Goal: Information Seeking & Learning: Learn about a topic

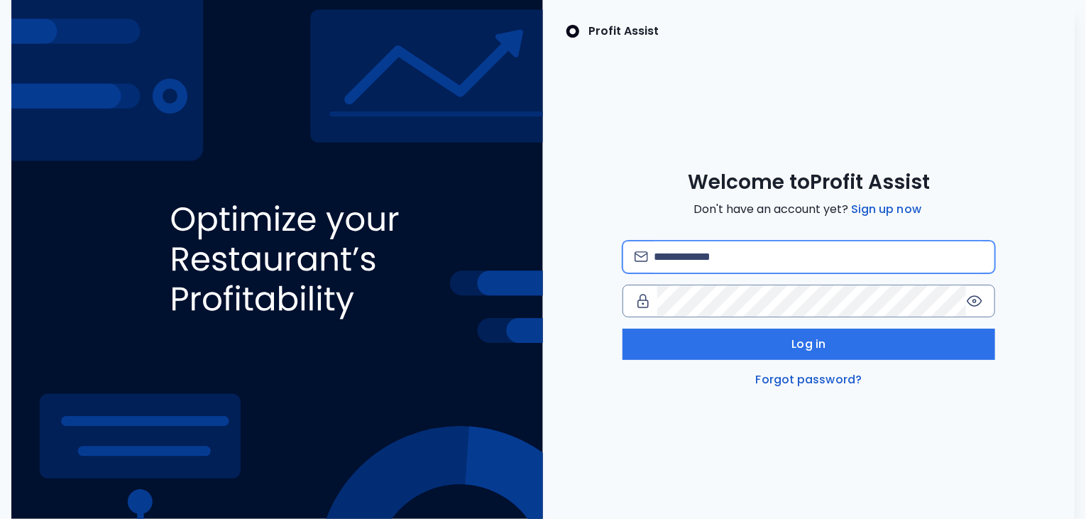
click at [670, 263] on input "email" at bounding box center [818, 256] width 329 height 31
type input "**********"
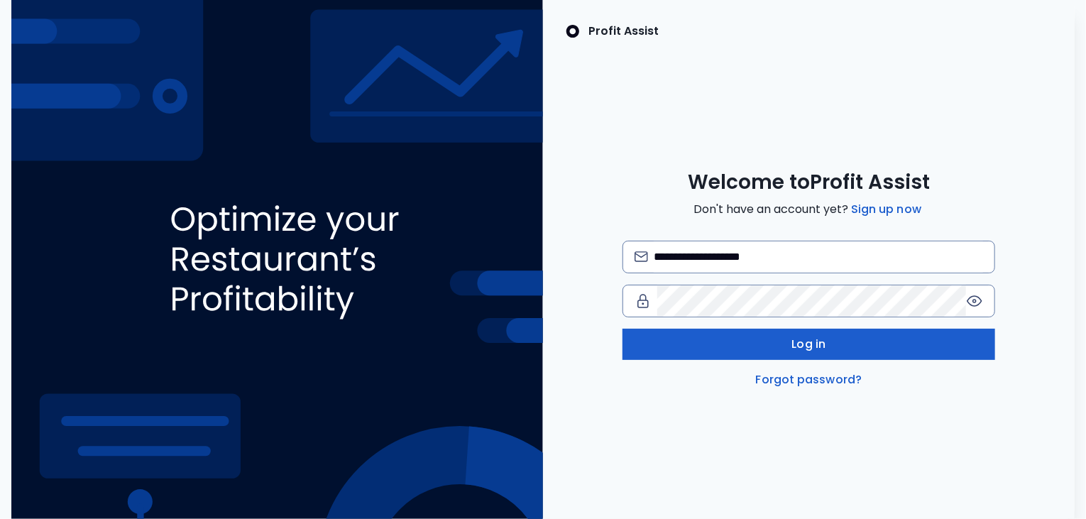
click at [752, 344] on button "Log in" at bounding box center [809, 344] width 373 height 31
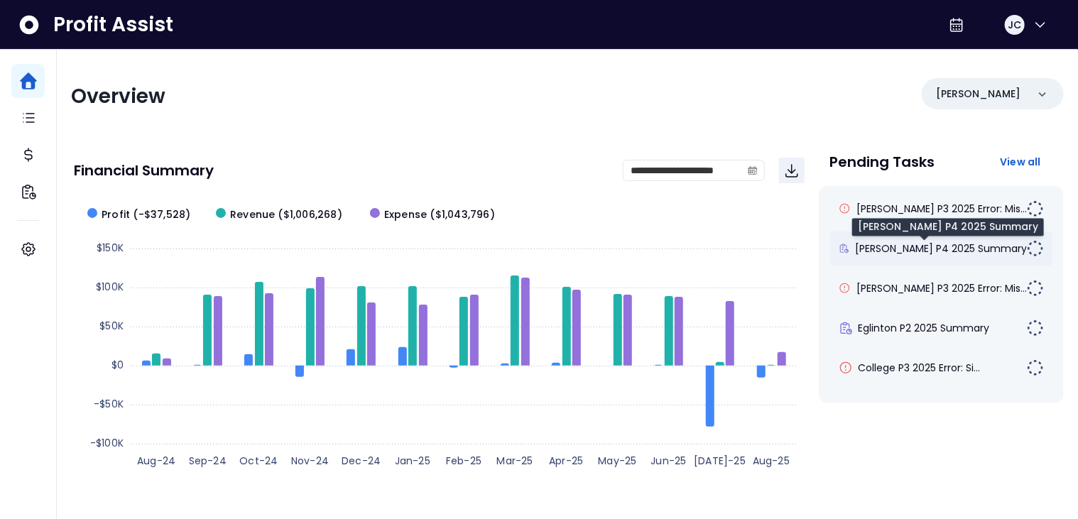
click at [919, 248] on span "[PERSON_NAME] P4 2025 Summary" at bounding box center [941, 248] width 172 height 14
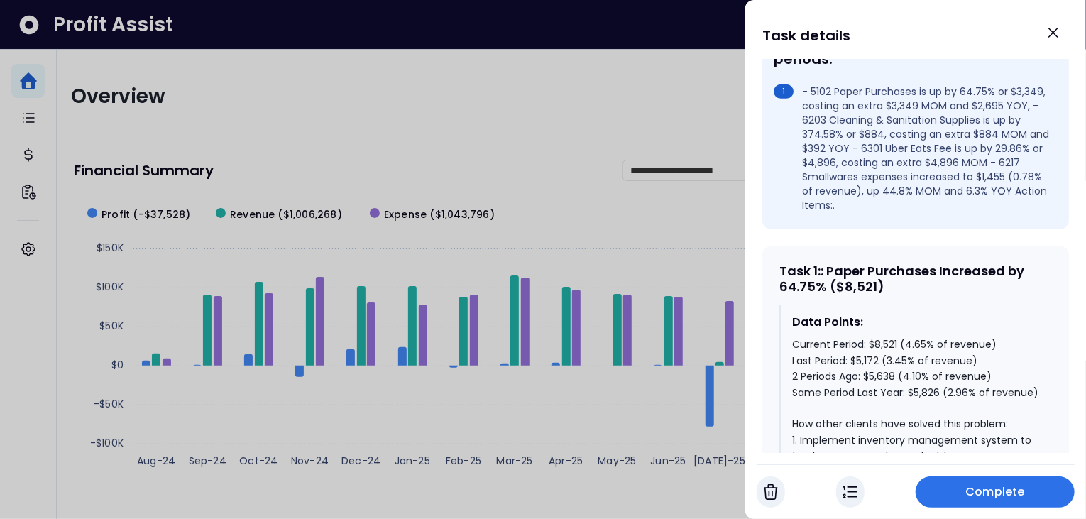
scroll to position [480, 0]
drag, startPoint x: 781, startPoint y: 258, endPoint x: 834, endPoint y: 261, distance: 53.3
click at [833, 262] on div "Task 1 : : Paper Purchases Increased by 64.75% ($8,521)" at bounding box center [915, 277] width 273 height 31
drag, startPoint x: 870, startPoint y: 316, endPoint x: 899, endPoint y: 317, distance: 29.1
click at [899, 335] on div "Current Period: $8,521 (4.65% of revenue) Last Period: $5,172 (3.45% of revenue…" at bounding box center [916, 502] width 248 height 334
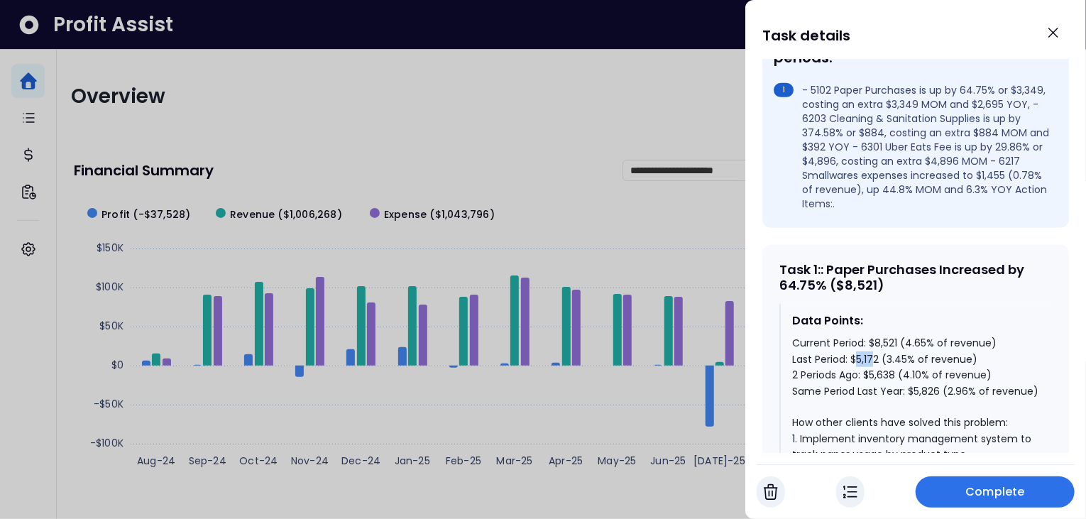
drag, startPoint x: 857, startPoint y: 336, endPoint x: 877, endPoint y: 336, distance: 19.9
click at [877, 336] on div "Current Period: $8,521 (4.65% of revenue) Last Period: $5,172 (3.45% of revenue…" at bounding box center [916, 502] width 248 height 334
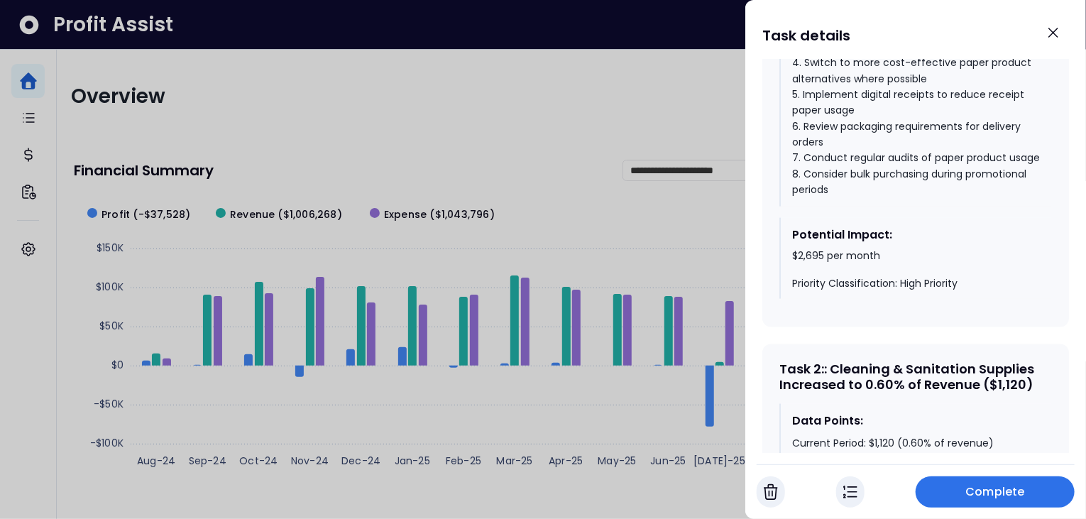
scroll to position [953, 0]
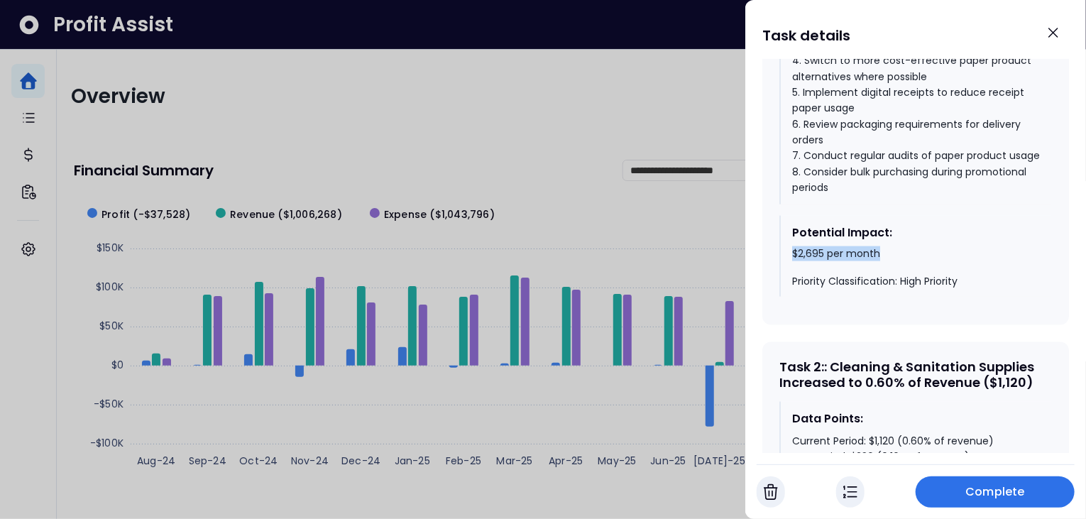
drag, startPoint x: 792, startPoint y: 258, endPoint x: 882, endPoint y: 258, distance: 90.2
click at [882, 258] on div "$2,695 per month Priority Classification: High Priority" at bounding box center [916, 268] width 248 height 42
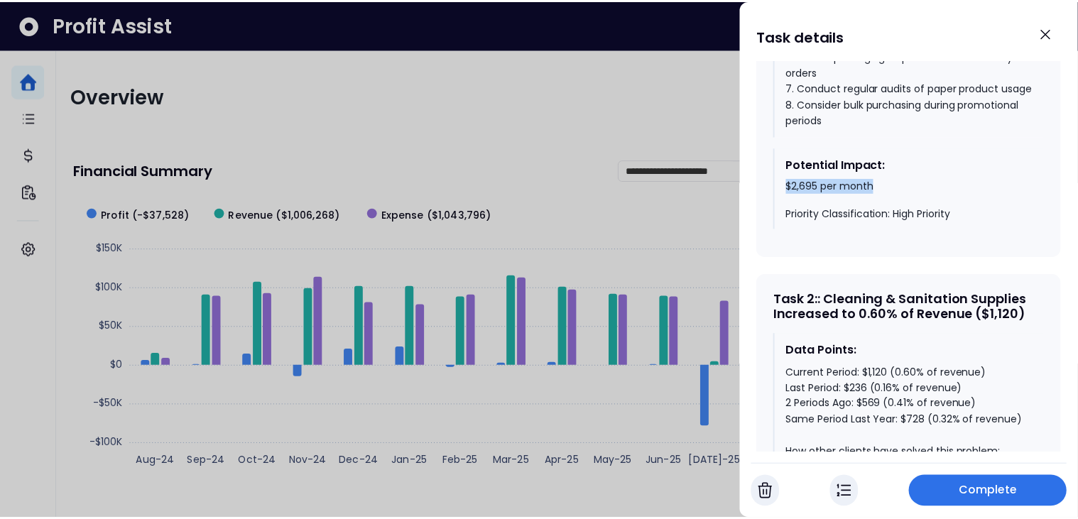
scroll to position [1036, 0]
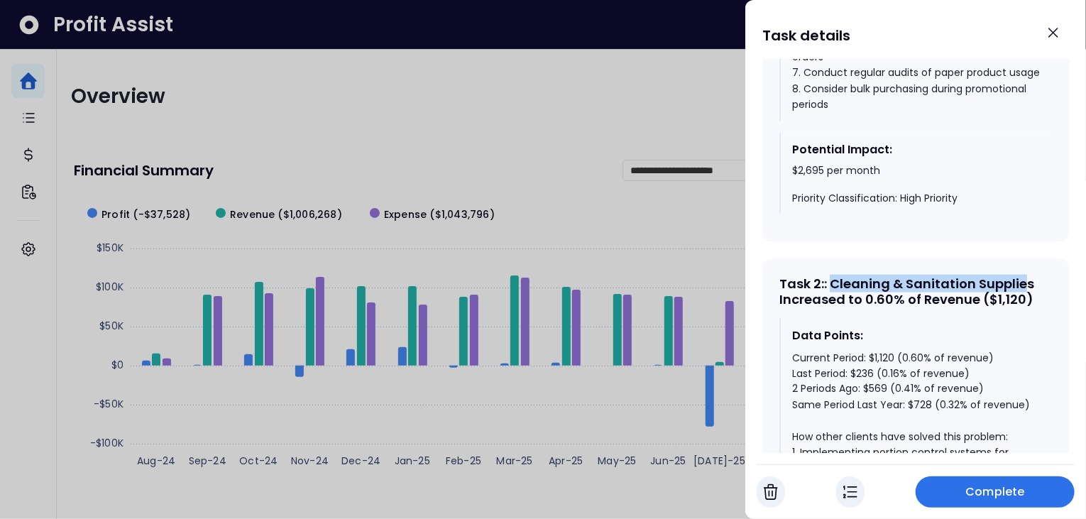
drag, startPoint x: 836, startPoint y: 291, endPoint x: 1029, endPoint y: 285, distance: 193.9
click at [1029, 285] on div "Task 2 : : Cleaning & Sanitation Supplies Increased to 0.60% of Revenue ($1,120)" at bounding box center [915, 291] width 273 height 31
click at [525, 132] on div at bounding box center [543, 259] width 1086 height 519
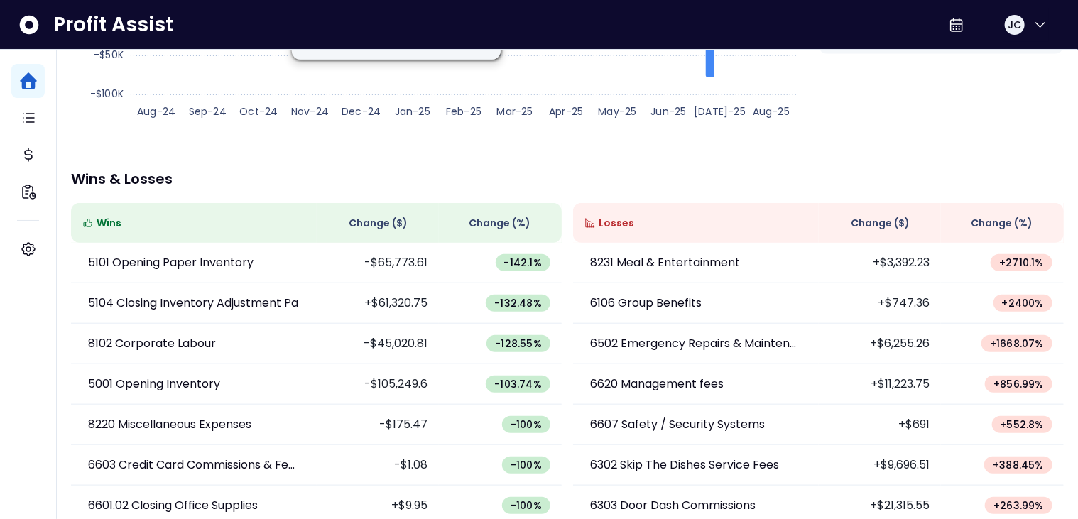
scroll to position [350, 0]
